Goal: Task Accomplishment & Management: Manage account settings

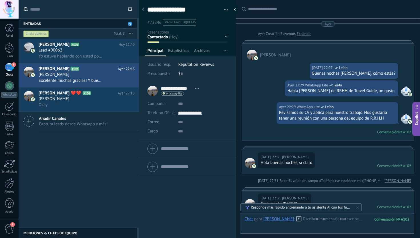
scroll to position [9, 0]
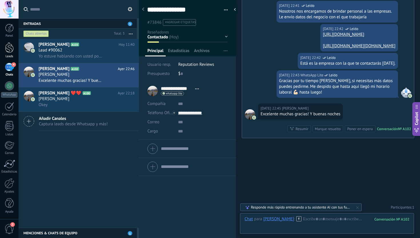
click at [12, 46] on div at bounding box center [9, 47] width 9 height 11
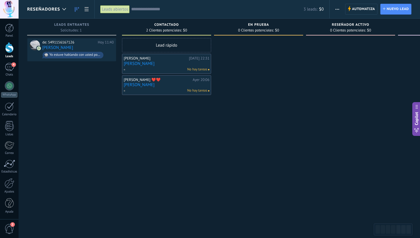
click at [11, 23] on div "Panel Leads 4 Chats WhatsApp Clientes" at bounding box center [18, 119] width 37 height 201
click at [10, 27] on div at bounding box center [9, 28] width 9 height 9
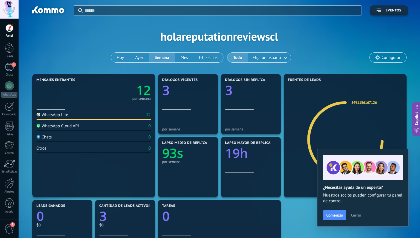
click at [137, 103] on div at bounding box center [94, 104] width 114 height 5
click at [141, 93] on text "12" at bounding box center [143, 89] width 15 height 17
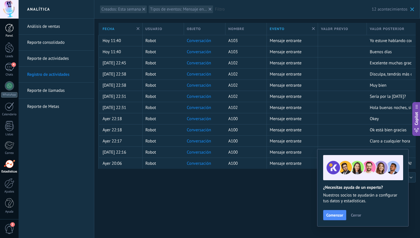
click at [12, 30] on div at bounding box center [9, 28] width 9 height 9
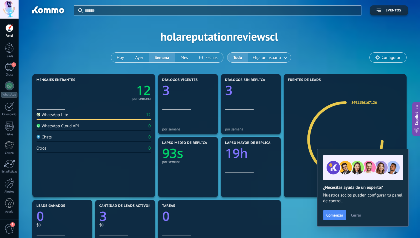
click at [356, 216] on span "Cerrar" at bounding box center [356, 215] width 10 height 4
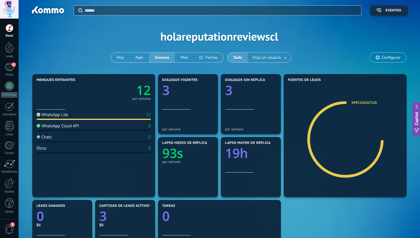
click at [12, 6] on div at bounding box center [9, 9] width 19 height 19
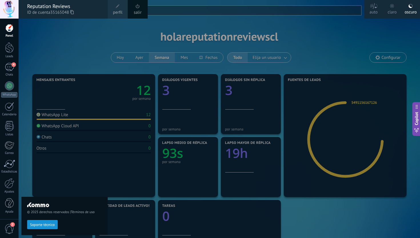
click at [11, 11] on div at bounding box center [9, 9] width 19 height 19
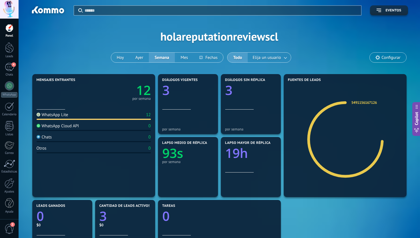
click at [382, 60] on span "Configurar" at bounding box center [388, 58] width 36 height 10
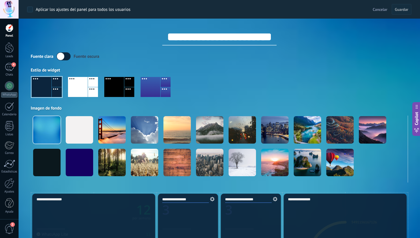
click at [238, 37] on input "**********" at bounding box center [219, 36] width 114 height 17
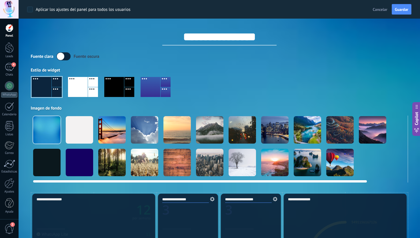
type input "**********"
click at [150, 127] on div at bounding box center [144, 129] width 27 height 27
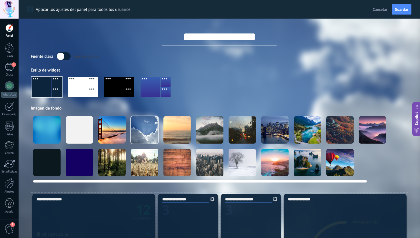
click at [242, 131] on div at bounding box center [242, 129] width 27 height 27
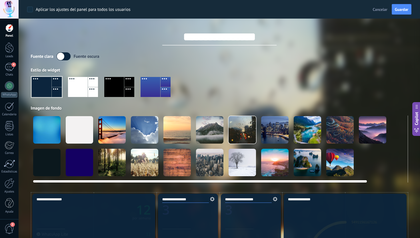
click at [215, 129] on div at bounding box center [209, 129] width 27 height 27
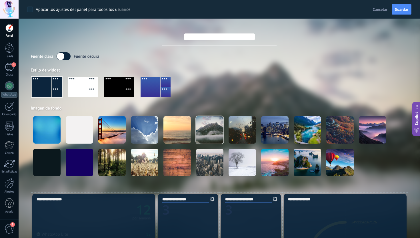
click at [109, 86] on div at bounding box center [114, 87] width 20 height 20
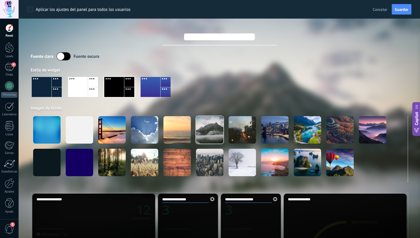
click at [189, 78] on div at bounding box center [219, 89] width 377 height 33
click at [64, 57] on label at bounding box center [64, 56] width 14 height 8
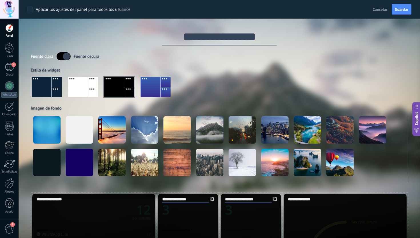
click at [247, 73] on div at bounding box center [219, 89] width 377 height 33
click at [399, 8] on span "Guardar" at bounding box center [401, 9] width 13 height 4
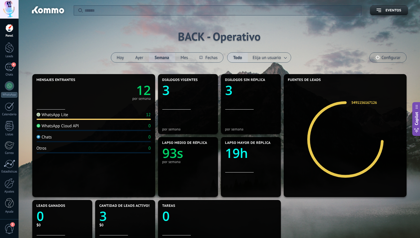
click at [7, 8] on div at bounding box center [9, 9] width 19 height 19
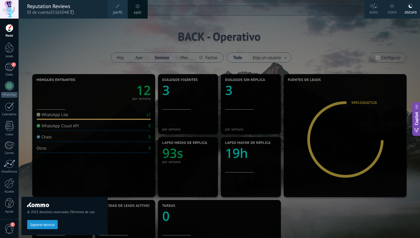
click at [33, 2] on div "Reputation Reviews ID de cuenta 35165048" at bounding box center [63, 9] width 89 height 19
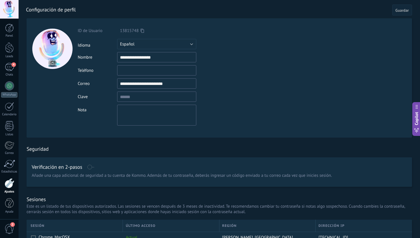
click at [65, 55] on div at bounding box center [52, 49] width 40 height 40
click at [53, 61] on input "file" at bounding box center [53, 63] width 8 height 8
click at [52, 51] on div at bounding box center [52, 49] width 40 height 40
click at [15, 11] on div at bounding box center [9, 9] width 19 height 19
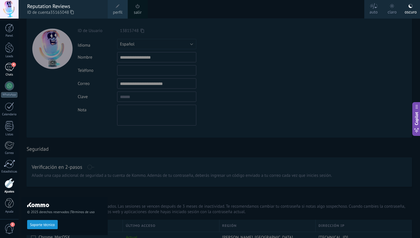
click at [9, 71] on div "4" at bounding box center [9, 67] width 9 height 8
